Goal: Task Accomplishment & Management: Use online tool/utility

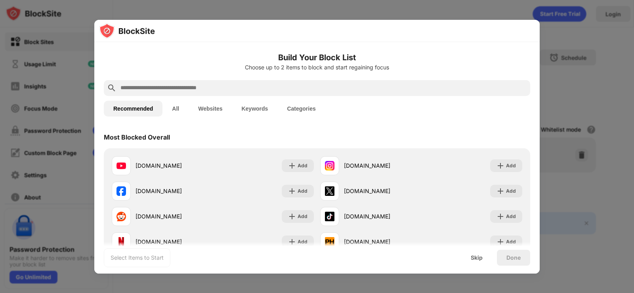
click at [577, 52] on div at bounding box center [317, 146] width 634 height 293
click at [194, 107] on button "Websites" at bounding box center [210, 109] width 43 height 16
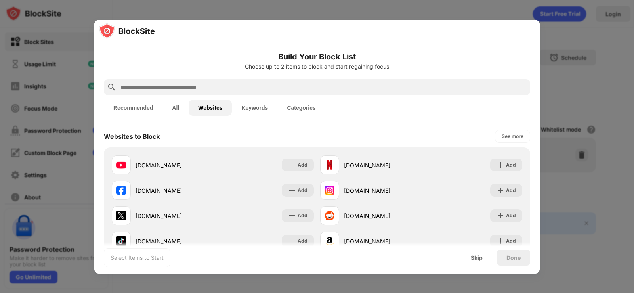
click at [207, 106] on button "Websites" at bounding box center [210, 108] width 43 height 16
click at [201, 86] on input "text" at bounding box center [324, 87] width 408 height 10
click at [153, 82] on input "text" at bounding box center [324, 87] width 408 height 10
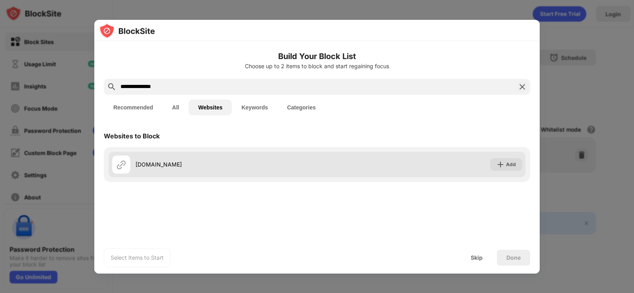
type input "**********"
click at [220, 167] on div "[DOMAIN_NAME]" at bounding box center [227, 164] width 182 height 8
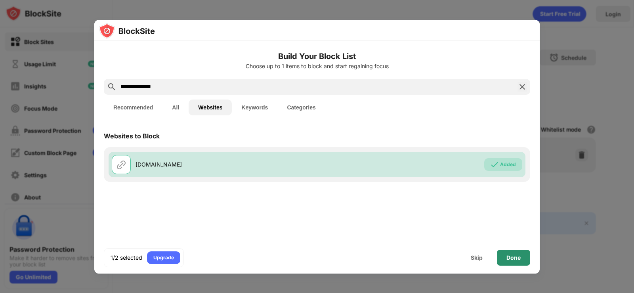
click at [511, 259] on div "Done" at bounding box center [514, 258] width 14 height 6
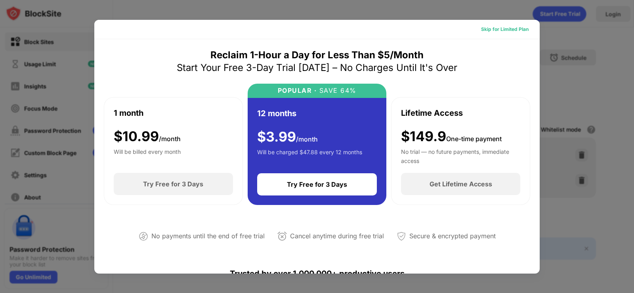
click at [511, 28] on div "Skip for Limited Plan" at bounding box center [505, 29] width 48 height 8
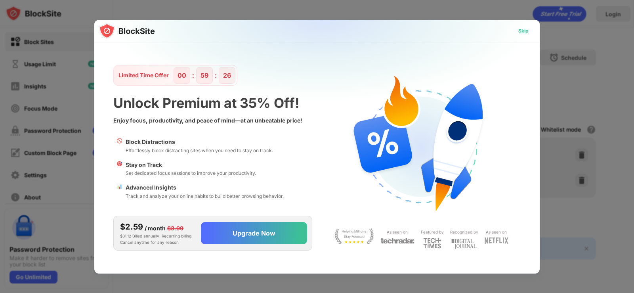
click at [525, 31] on div "Skip" at bounding box center [524, 31] width 10 height 8
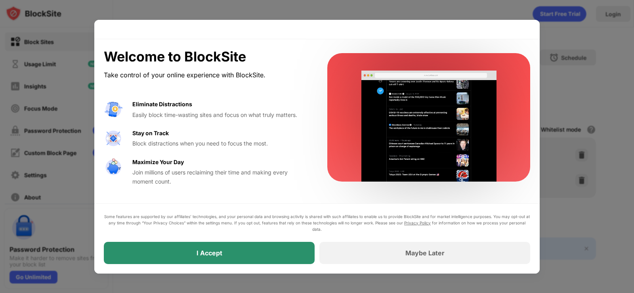
click at [280, 249] on div "I Accept" at bounding box center [209, 253] width 211 height 22
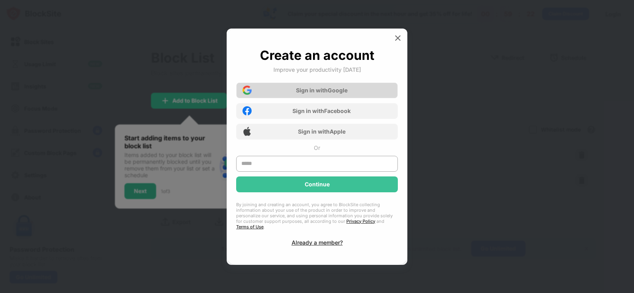
click at [347, 93] on div "Sign in with Google" at bounding box center [322, 90] width 52 height 7
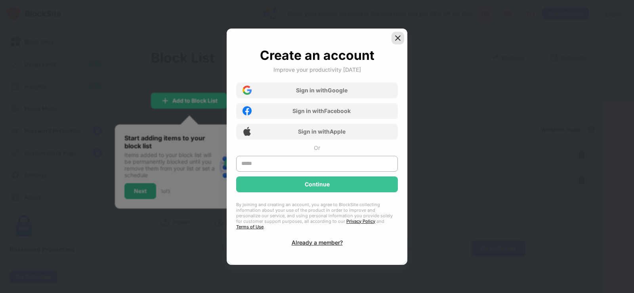
click at [399, 39] on img at bounding box center [398, 38] width 8 height 8
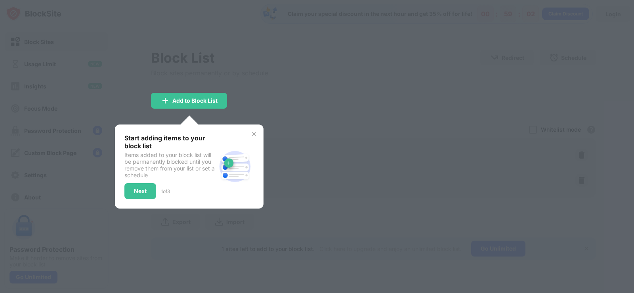
click at [257, 134] on img at bounding box center [254, 134] width 6 height 6
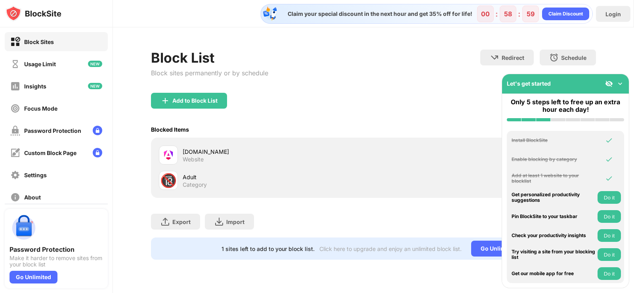
click at [621, 84] on img at bounding box center [621, 84] width 8 height 8
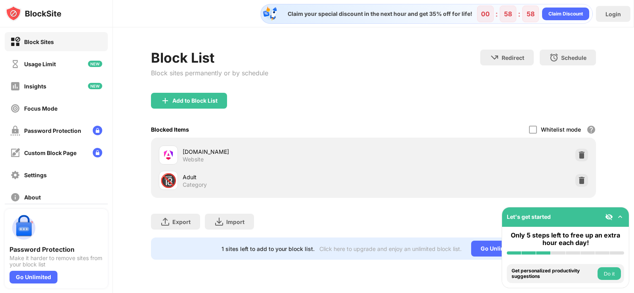
click at [582, 146] on div "[DOMAIN_NAME] Website" at bounding box center [374, 154] width 436 height 25
click at [583, 154] on img at bounding box center [582, 155] width 8 height 8
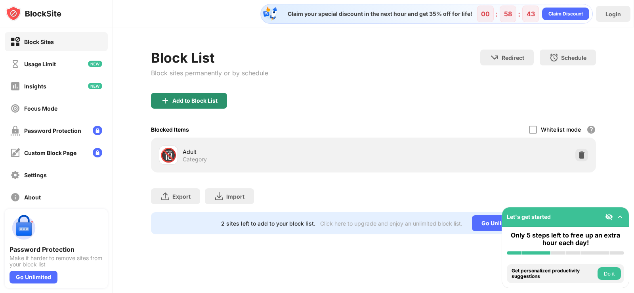
click at [205, 98] on div "Add to Block List" at bounding box center [194, 101] width 45 height 6
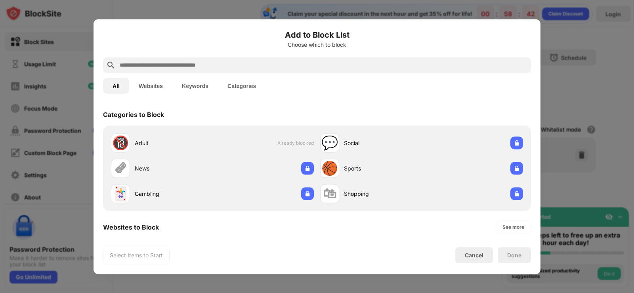
click at [245, 71] on div at bounding box center [317, 65] width 428 height 16
click at [240, 61] on input "text" at bounding box center [323, 65] width 409 height 10
paste input "**********"
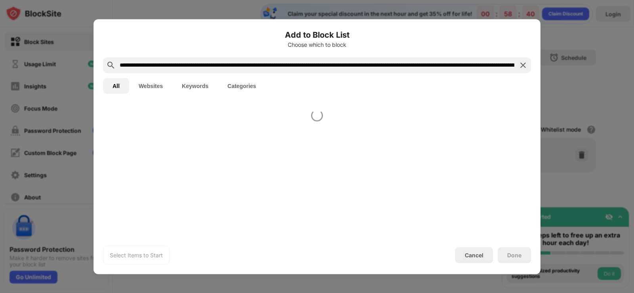
scroll to position [0, 181]
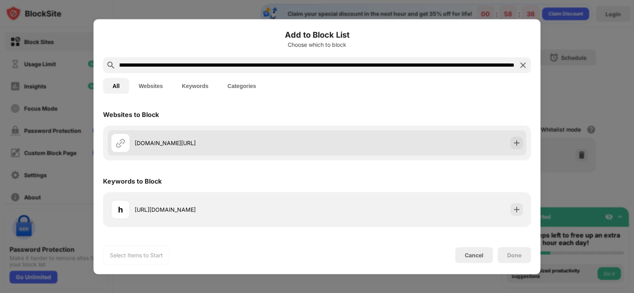
type input "**********"
click at [317, 140] on div "[DOMAIN_NAME][URL]" at bounding box center [226, 143] width 182 height 8
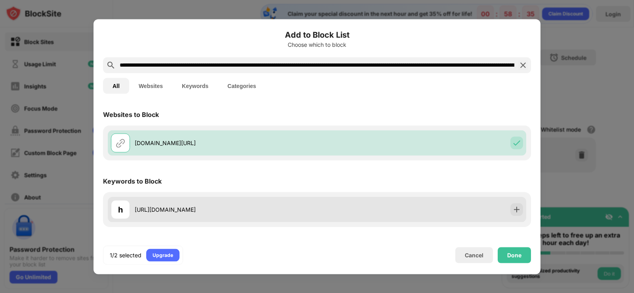
click at [317, 214] on div "[URL][DOMAIN_NAME]" at bounding box center [226, 209] width 182 height 8
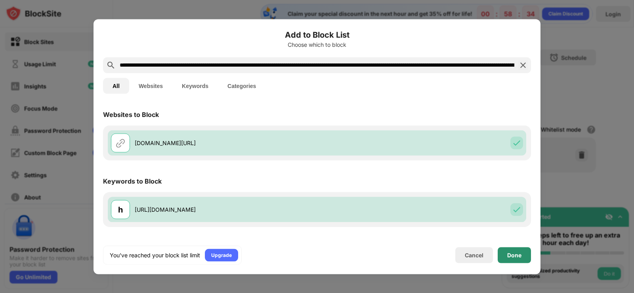
click at [525, 257] on div "Done" at bounding box center [514, 255] width 33 height 16
